Goal: Task Accomplishment & Management: Manage account settings

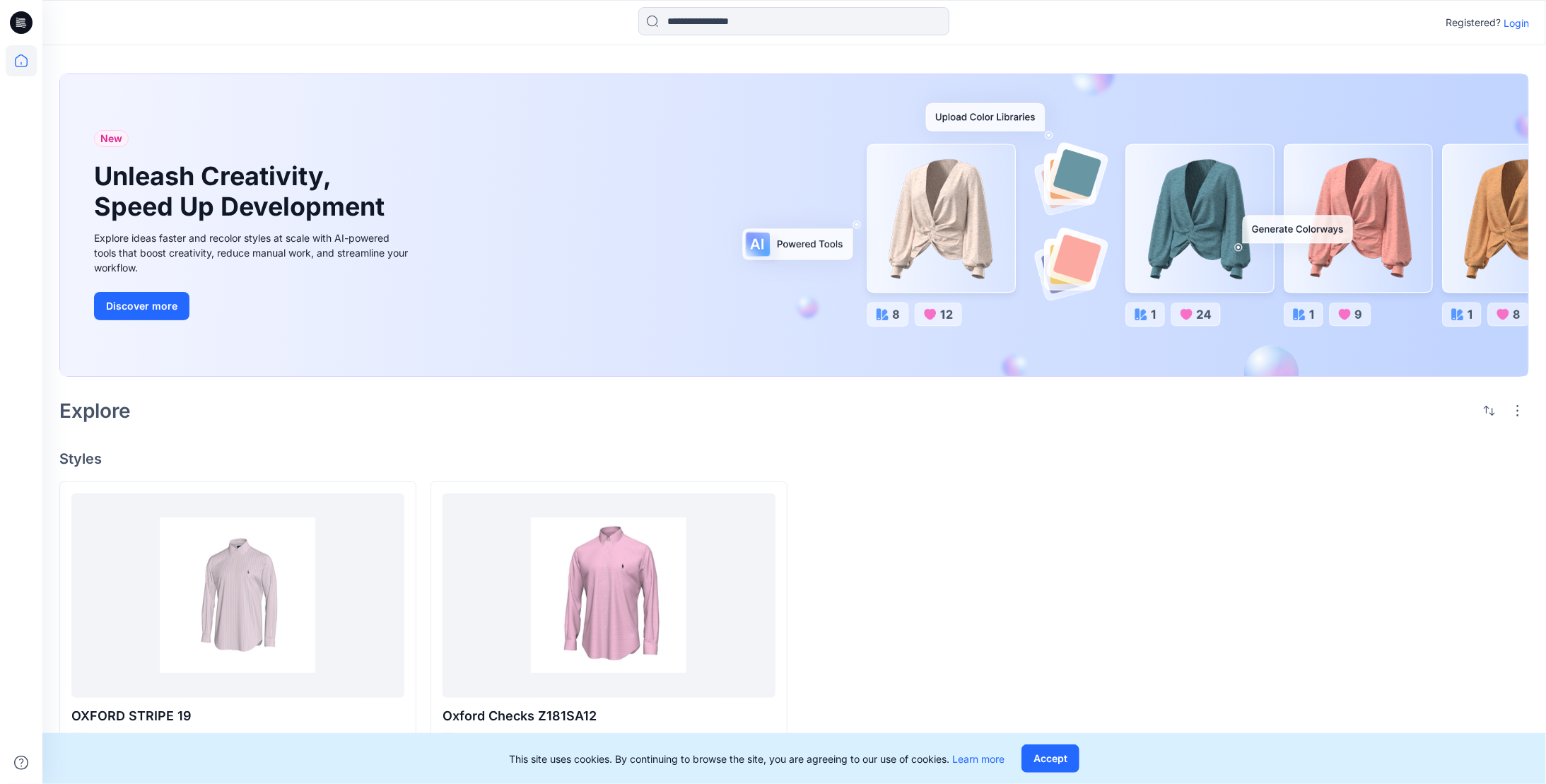
click at [1520, 25] on p "Login" at bounding box center [1517, 23] width 26 height 15
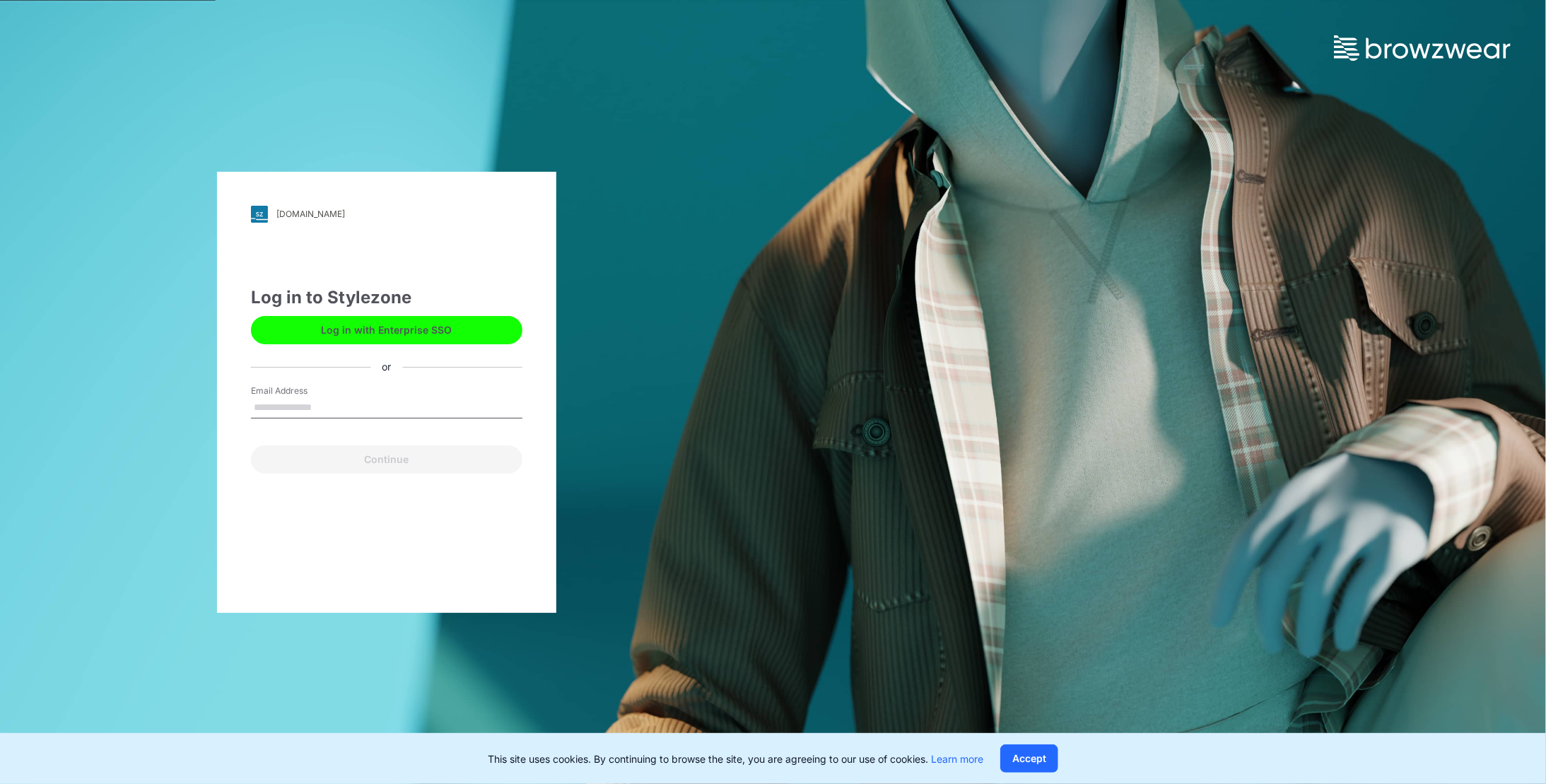
click at [320, 404] on input "Email Address" at bounding box center [386, 408] width 272 height 22
type input "**********"
click at [335, 463] on button "Continue" at bounding box center [386, 459] width 272 height 28
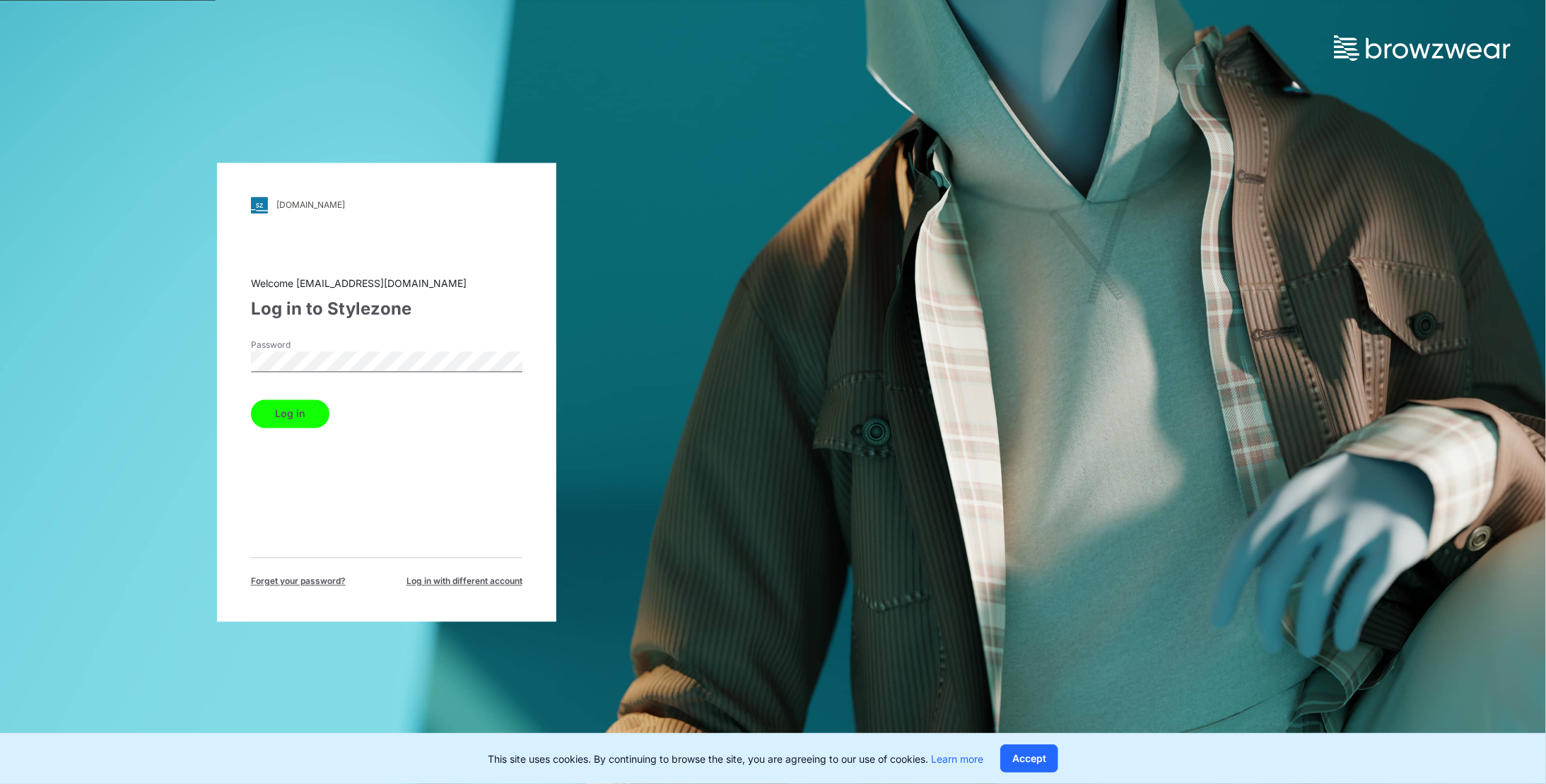
click at [320, 417] on button "Log in" at bounding box center [290, 413] width 78 height 28
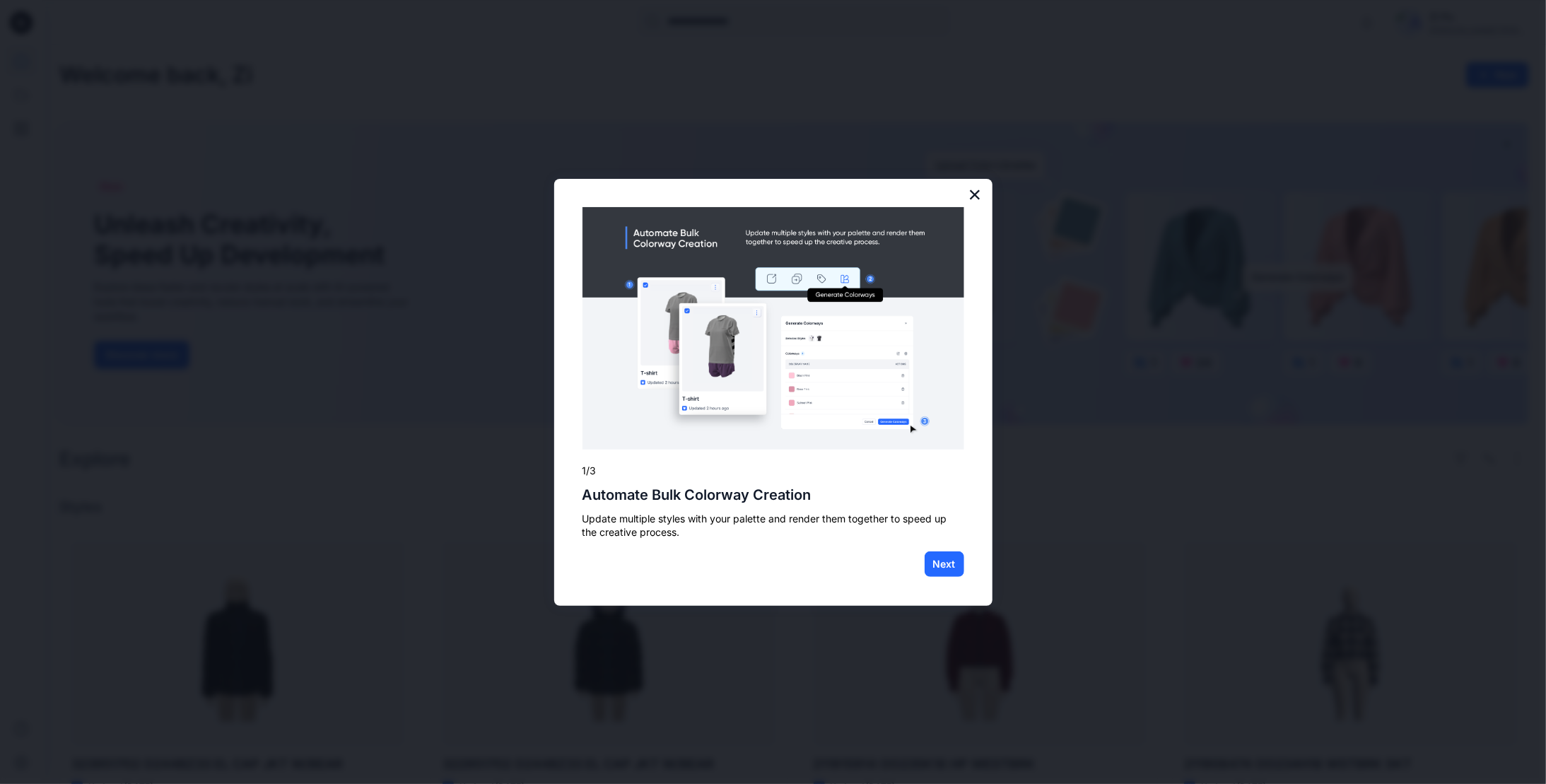
click at [981, 191] on button "×" at bounding box center [975, 194] width 14 height 22
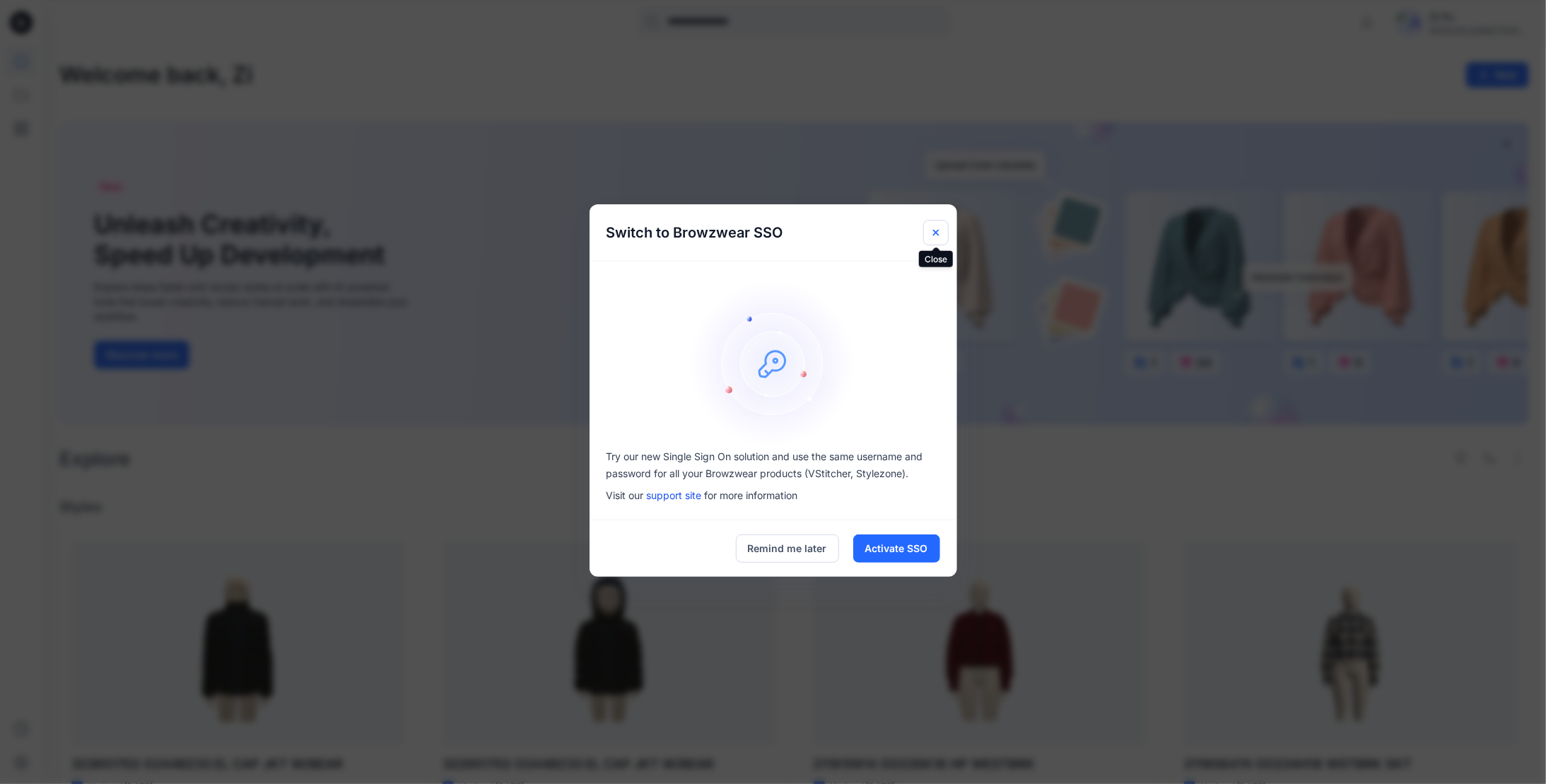
click at [934, 232] on icon "Close" at bounding box center [936, 233] width 11 height 11
